Goal: Transaction & Acquisition: Purchase product/service

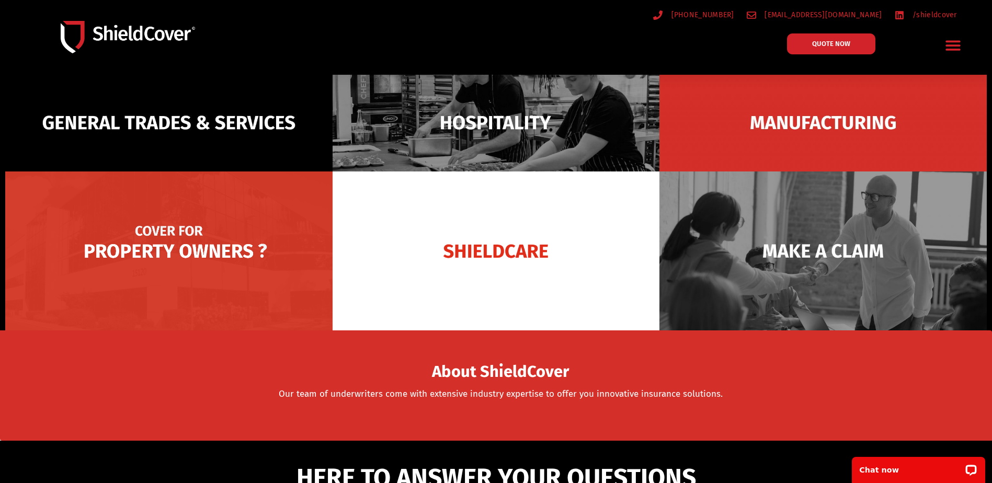
click at [121, 244] on img at bounding box center [168, 250] width 327 height 159
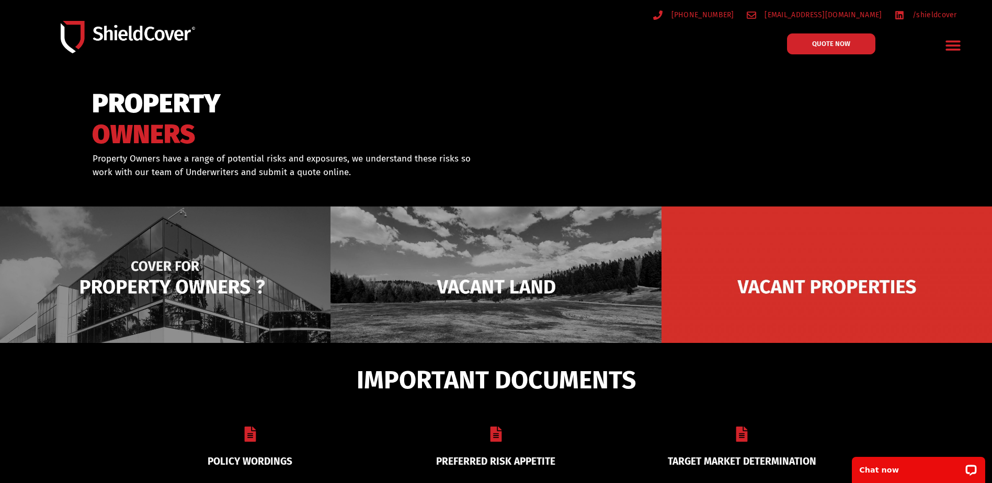
click at [205, 285] on img at bounding box center [165, 286] width 330 height 160
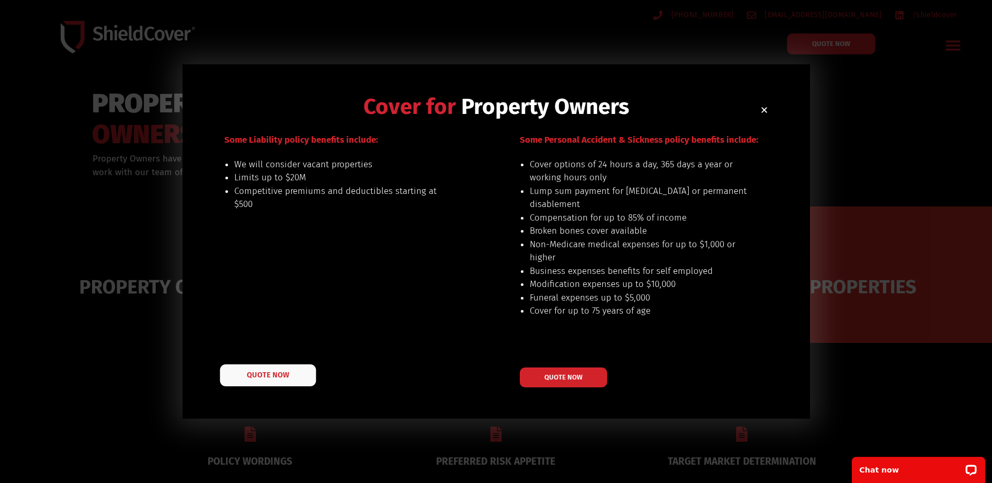
click at [264, 383] on link "QUOTE NOW" at bounding box center [268, 375] width 96 height 22
